Goal: Register for event/course

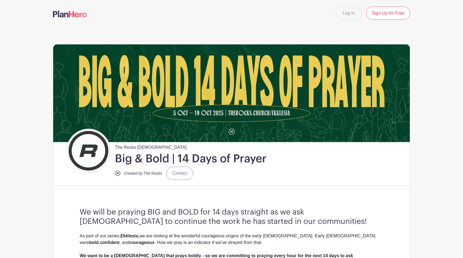
click at [295, 82] on img at bounding box center [231, 93] width 356 height 98
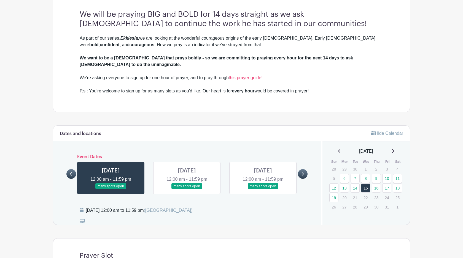
scroll to position [216, 0]
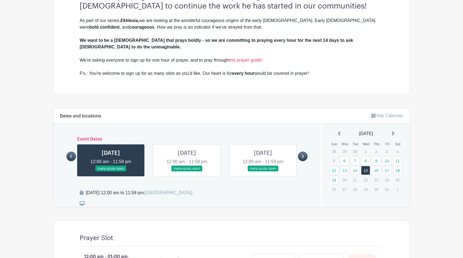
click at [187, 172] on link at bounding box center [187, 172] width 0 height 0
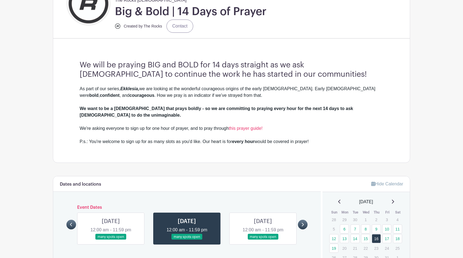
scroll to position [190, 0]
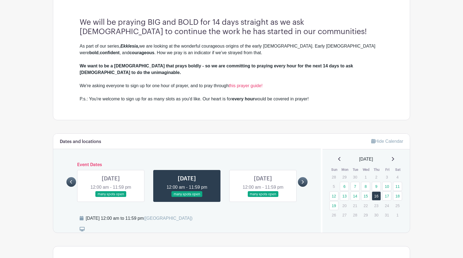
click at [263, 197] on link at bounding box center [263, 197] width 0 height 0
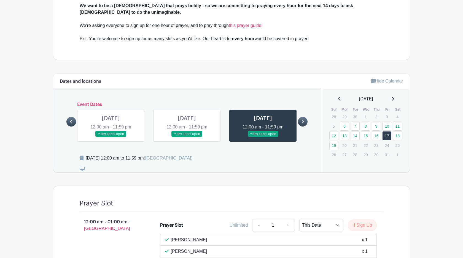
scroll to position [197, 0]
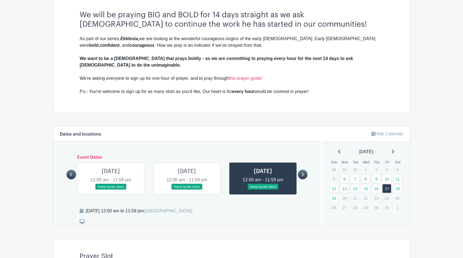
click at [302, 173] on icon at bounding box center [302, 175] width 2 height 4
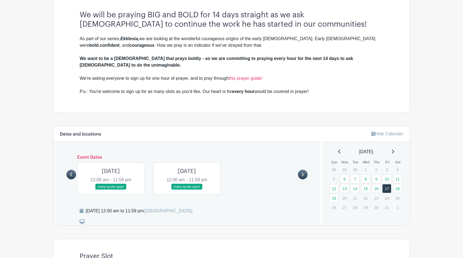
click at [111, 190] on link at bounding box center [111, 190] width 0 height 0
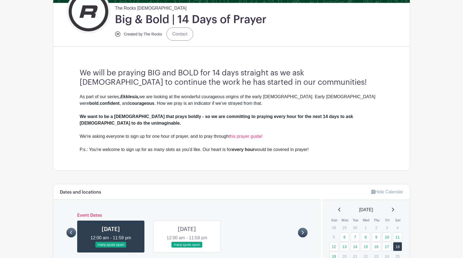
scroll to position [188, 0]
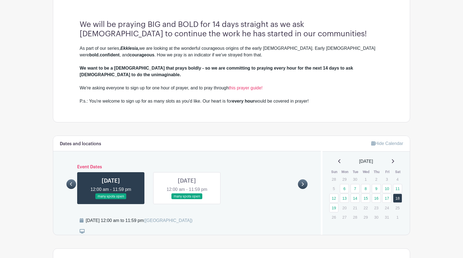
click at [187, 200] on link at bounding box center [187, 200] width 0 height 0
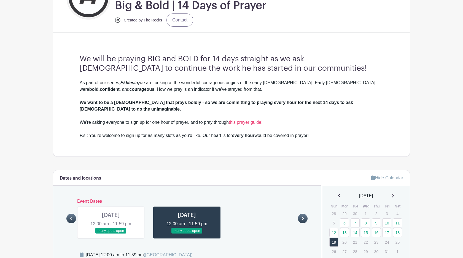
scroll to position [211, 0]
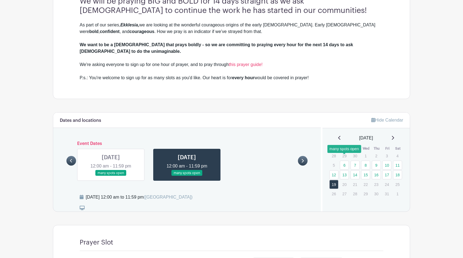
click at [343, 161] on link "6" at bounding box center [344, 165] width 9 height 9
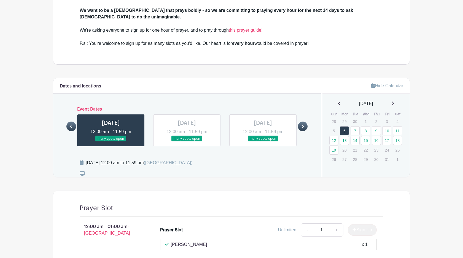
scroll to position [227, 0]
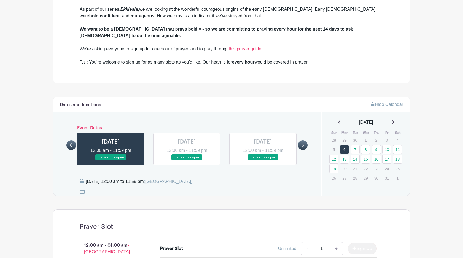
click at [187, 161] on link at bounding box center [187, 161] width 0 height 0
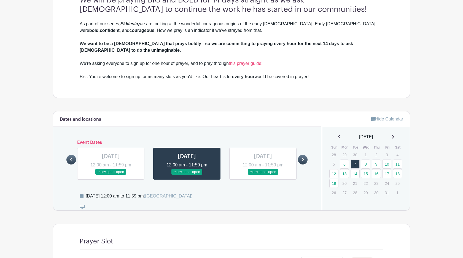
scroll to position [176, 0]
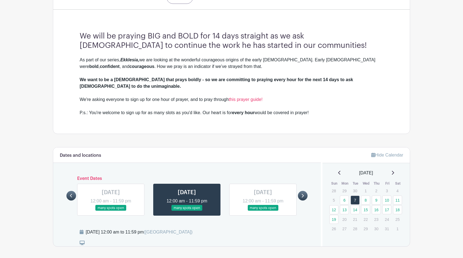
click at [263, 211] on link at bounding box center [263, 211] width 0 height 0
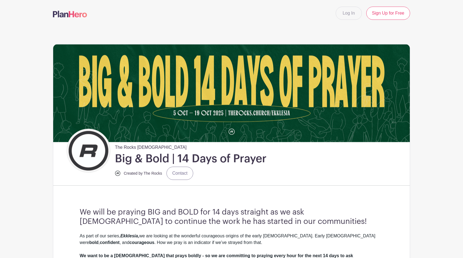
scroll to position [207, 0]
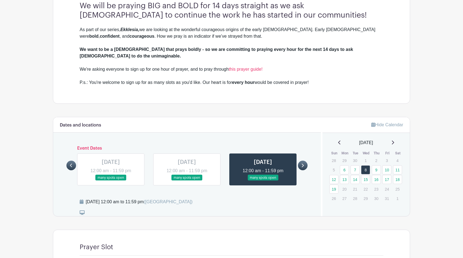
click at [300, 161] on link at bounding box center [303, 166] width 10 height 10
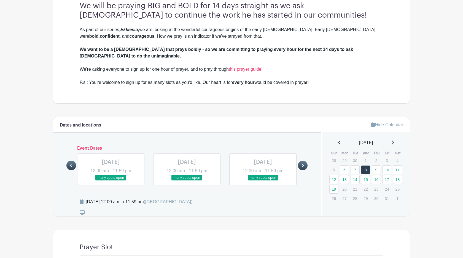
click at [111, 181] on link at bounding box center [111, 181] width 0 height 0
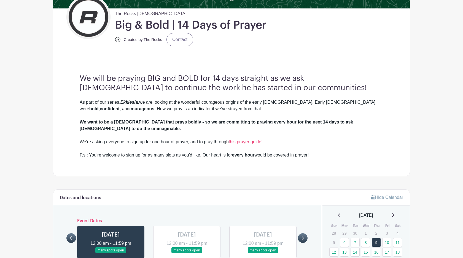
scroll to position [217, 0]
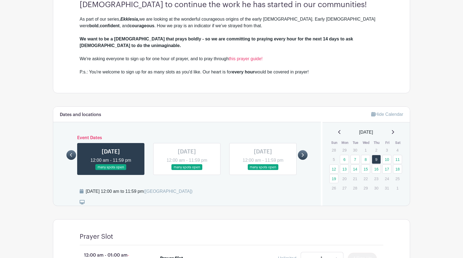
click at [187, 170] on link at bounding box center [187, 170] width 0 height 0
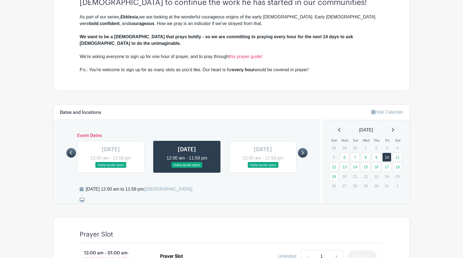
scroll to position [174, 0]
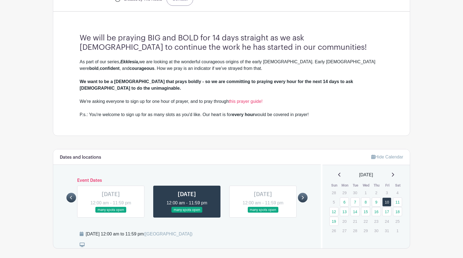
click at [263, 213] on link at bounding box center [263, 213] width 0 height 0
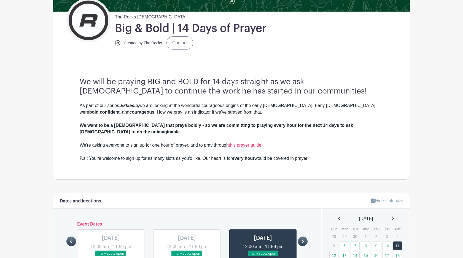
scroll to position [248, 0]
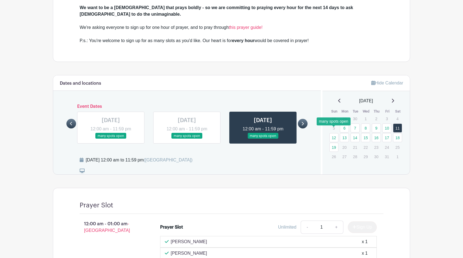
click at [337, 133] on link "12" at bounding box center [333, 137] width 9 height 9
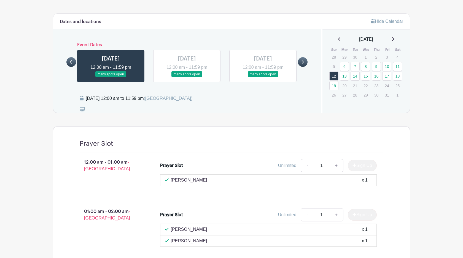
scroll to position [291, 0]
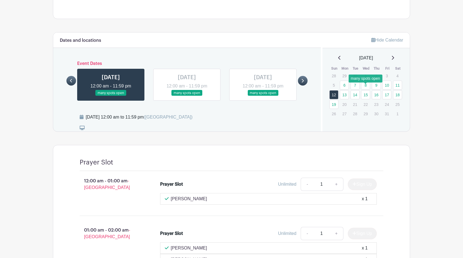
click at [367, 90] on link "15" at bounding box center [365, 94] width 9 height 9
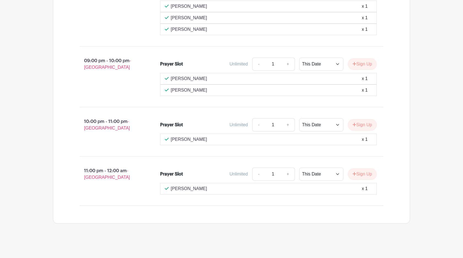
scroll to position [1458, 0]
